Goal: Information Seeking & Learning: Check status

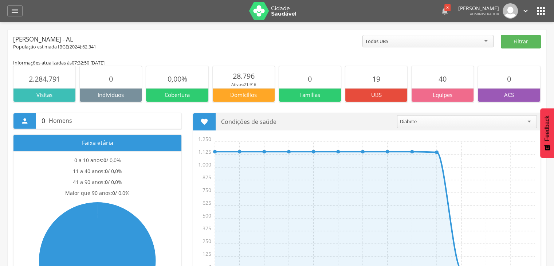
click at [441, 12] on icon "" at bounding box center [445, 11] width 9 height 9
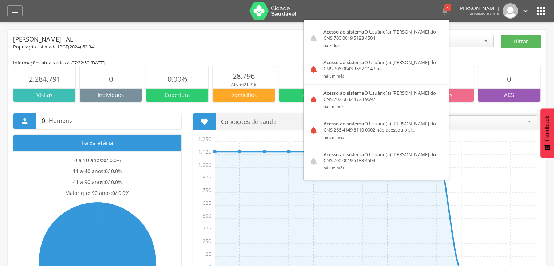
click at [421, 8] on div " 3  Acesso ao sistema O Usuário(a) [PERSON_NAME] do CNS 700 0019 5183 4504...…" at bounding box center [423, 10] width 214 height 15
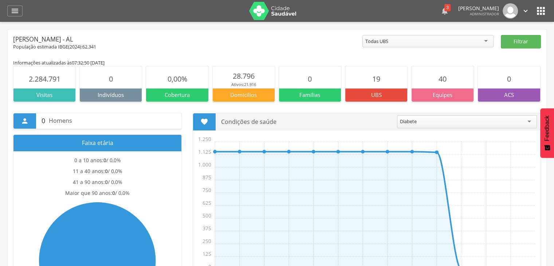
click at [441, 12] on icon "" at bounding box center [445, 11] width 9 height 9
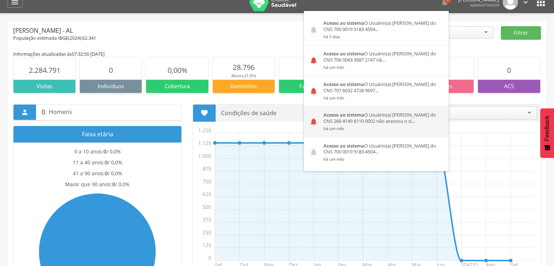
scroll to position [9, 0]
click at [333, 113] on strong "Acesso ao sistema" at bounding box center [344, 114] width 41 height 7
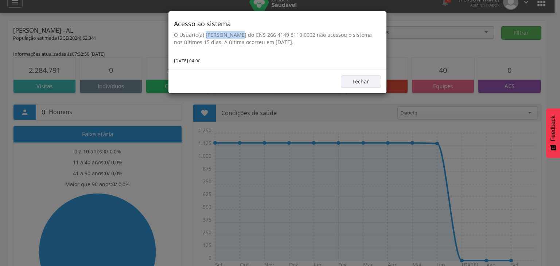
drag, startPoint x: 205, startPoint y: 32, endPoint x: 233, endPoint y: 32, distance: 28.4
click at [233, 32] on p "O Usuário(a) [PERSON_NAME] do CNS 266 4149 8110 0002 não acessou o sistema nos …" at bounding box center [277, 38] width 207 height 15
copy p "[PERSON_NAME]"
click at [354, 82] on button "Fechar" at bounding box center [361, 81] width 40 height 12
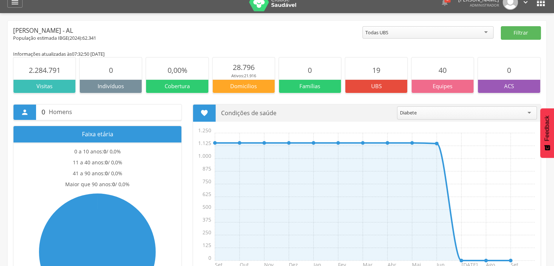
scroll to position [0, 0]
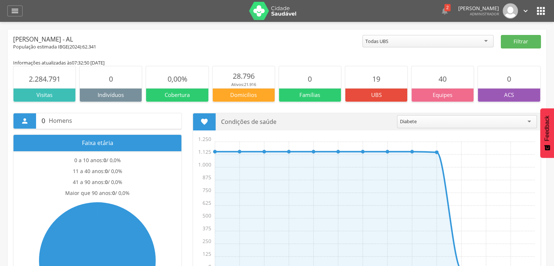
click at [539, 9] on icon "" at bounding box center [541, 11] width 12 height 12
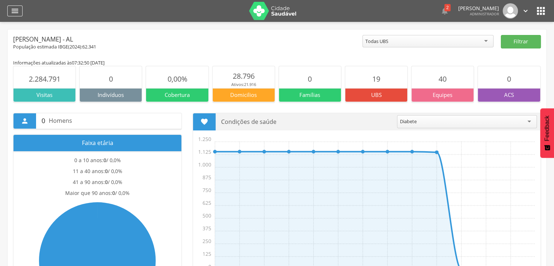
click at [10, 8] on div "" at bounding box center [14, 10] width 15 height 11
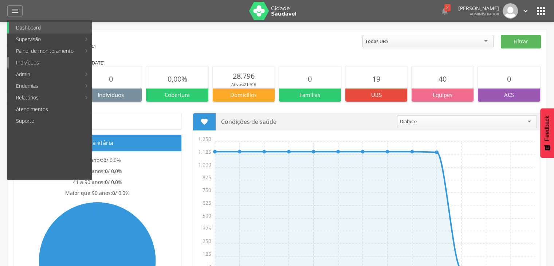
click at [40, 64] on link "Indivíduos" at bounding box center [50, 63] width 83 height 12
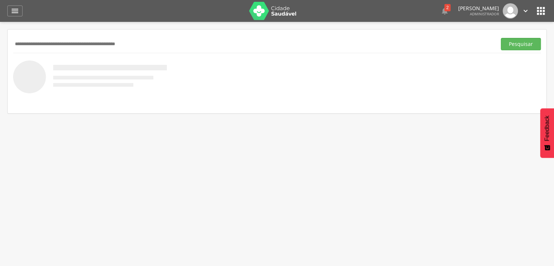
click at [95, 45] on input "text" at bounding box center [253, 44] width 481 height 12
paste input "**********"
type input "**********"
click at [513, 43] on button "Pesquisar" at bounding box center [521, 44] width 40 height 12
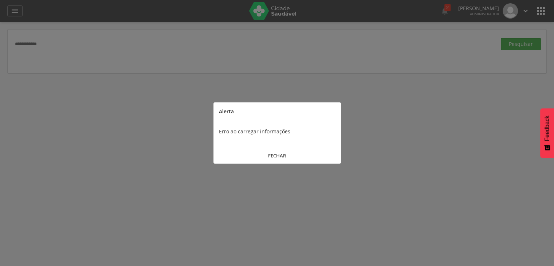
click at [273, 155] on button "FECHAR" at bounding box center [278, 156] width 128 height 16
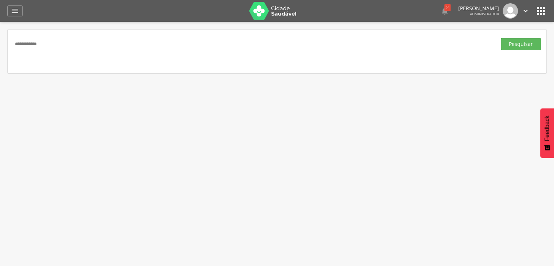
click at [128, 46] on input "**********" at bounding box center [253, 44] width 481 height 12
click at [512, 45] on button "Pesquisar" at bounding box center [521, 44] width 40 height 12
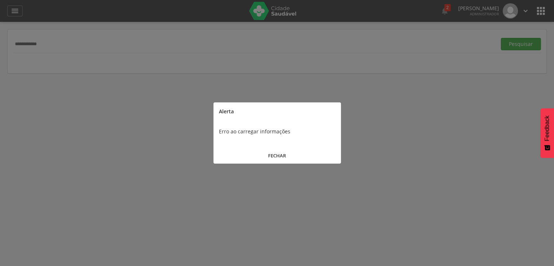
click at [268, 160] on button "FECHAR" at bounding box center [278, 156] width 128 height 16
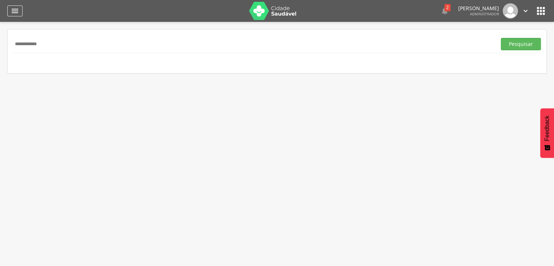
click at [16, 7] on icon "" at bounding box center [15, 11] width 9 height 9
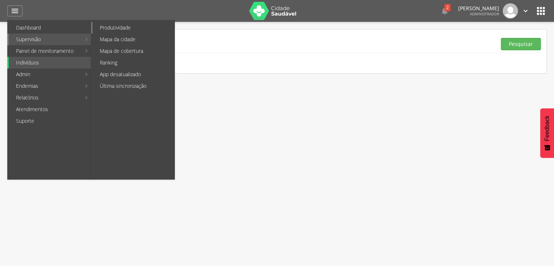
click at [103, 29] on link "Produtividade" at bounding box center [134, 28] width 82 height 12
type input "**********"
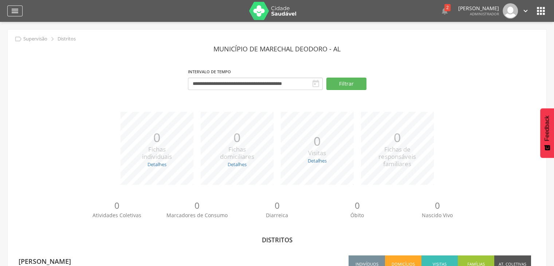
click at [15, 15] on icon "" at bounding box center [15, 11] width 9 height 9
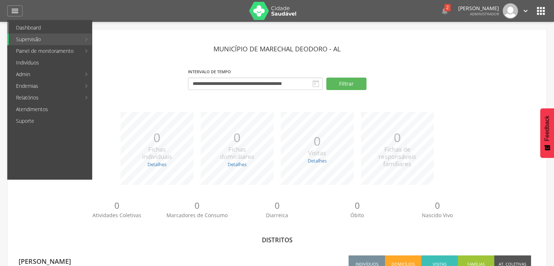
click at [30, 25] on link "Dashboard" at bounding box center [50, 28] width 83 height 12
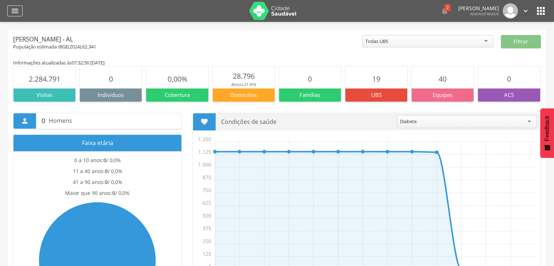
click at [12, 10] on icon "" at bounding box center [15, 11] width 9 height 9
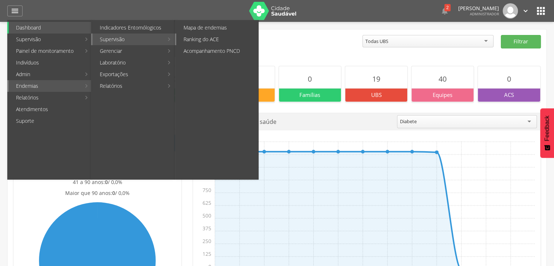
click at [214, 40] on link "Ranking do ACE" at bounding box center [217, 40] width 82 height 12
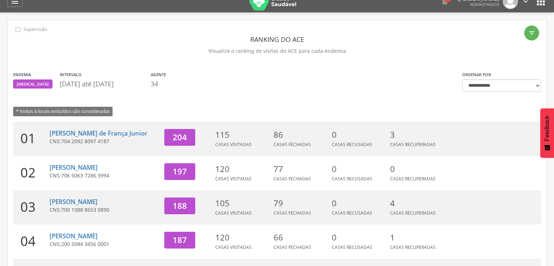
scroll to position [258, 0]
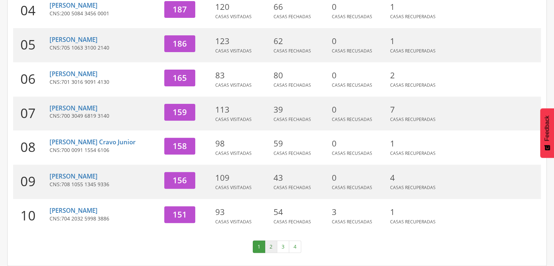
click at [272, 245] on link "2" at bounding box center [271, 246] width 12 height 12
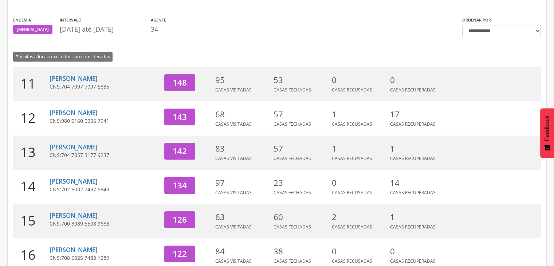
scroll to position [240, 0]
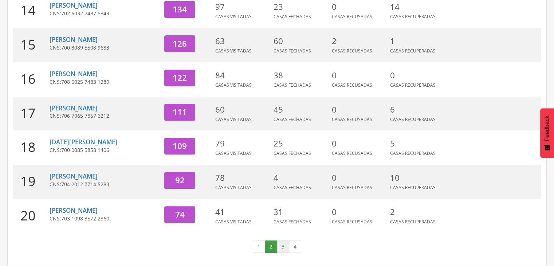
click at [284, 247] on link "3" at bounding box center [283, 246] width 12 height 12
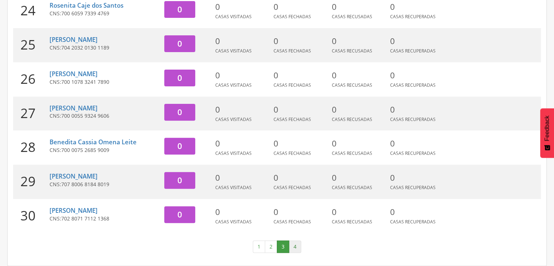
click at [299, 253] on link "4" at bounding box center [295, 246] width 12 height 12
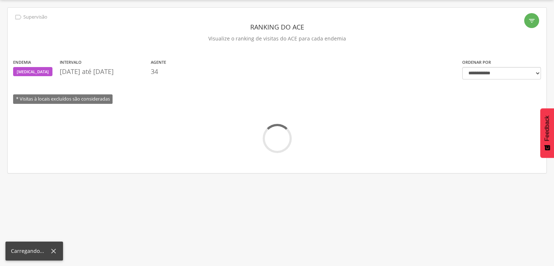
scroll to position [35, 0]
